Goal: Information Seeking & Learning: Understand process/instructions

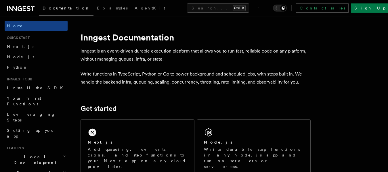
click at [9, 49] on span "Next.js" at bounding box center [20, 46] width 27 height 5
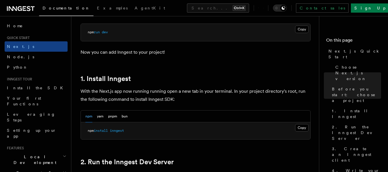
scroll to position [269, 0]
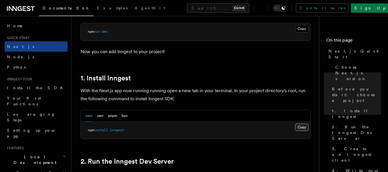
click at [301, 129] on button "Copy Copied" at bounding box center [302, 127] width 14 height 7
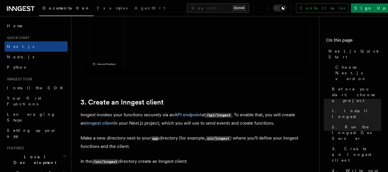
scroll to position [604, 0]
drag, startPoint x: 217, startPoint y: 139, endPoint x: 232, endPoint y: 139, distance: 15.2
click at [230, 139] on code "src/inngest" at bounding box center [218, 138] width 24 height 5
copy code "inngest"
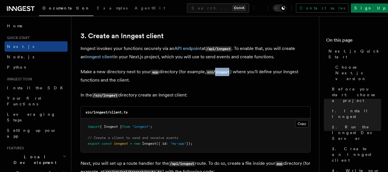
scroll to position [671, 0]
click at [301, 124] on button "Copy Copied" at bounding box center [302, 123] width 14 height 7
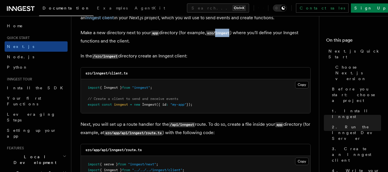
scroll to position [710, 0]
drag, startPoint x: 155, startPoint y: 134, endPoint x: 167, endPoint y: 133, distance: 12.7
click at [163, 133] on code "src/app/api/inngest/route.ts" at bounding box center [133, 133] width 58 height 5
copy code "route."
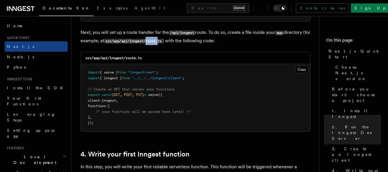
scroll to position [802, 0]
click at [301, 68] on button "Copy Copied" at bounding box center [302, 69] width 14 height 7
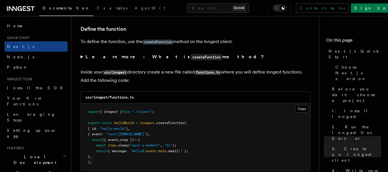
scroll to position [978, 0]
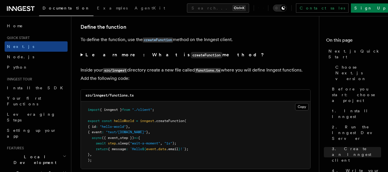
click at [110, 95] on code "src/inngest/functions.ts" at bounding box center [109, 95] width 48 height 4
drag, startPoint x: 110, startPoint y: 95, endPoint x: 116, endPoint y: 95, distance: 6.6
click at [116, 95] on code "src/inngest/functions.ts" at bounding box center [109, 95] width 48 height 4
copy code "functions"
